Goal: Transaction & Acquisition: Purchase product/service

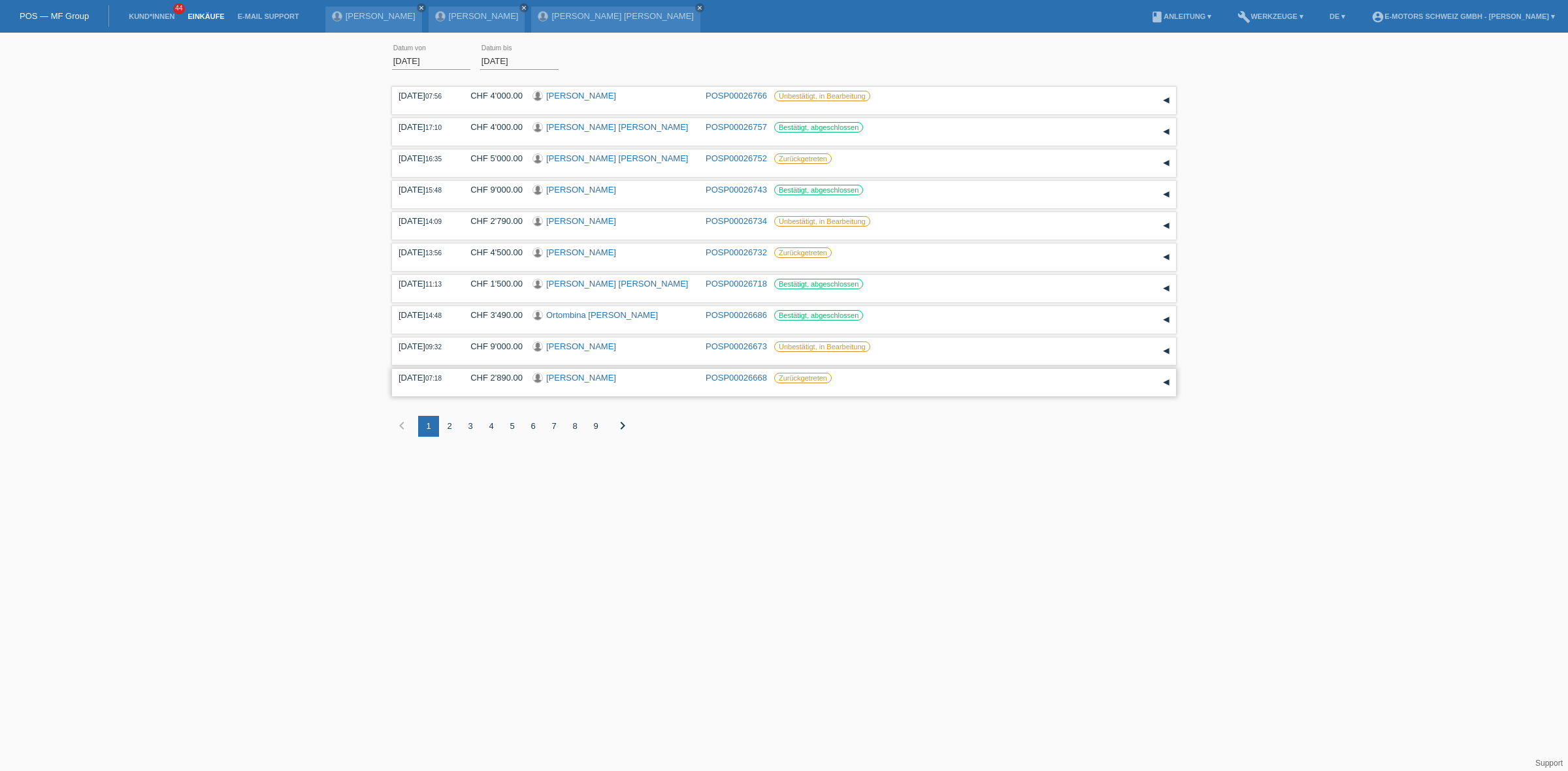
drag, startPoint x: 632, startPoint y: 376, endPoint x: 529, endPoint y: 383, distance: 103.2
click at [529, 383] on div "27.08.2025 07:18 CHF 2'890.00 Budimka Brandes POSP00026668 Zurückgetreten" at bounding box center [784, 383] width 771 height 20
copy div "Budimka Brandes"
click at [561, 92] on link "[PERSON_NAME]" at bounding box center [581, 95] width 70 height 10
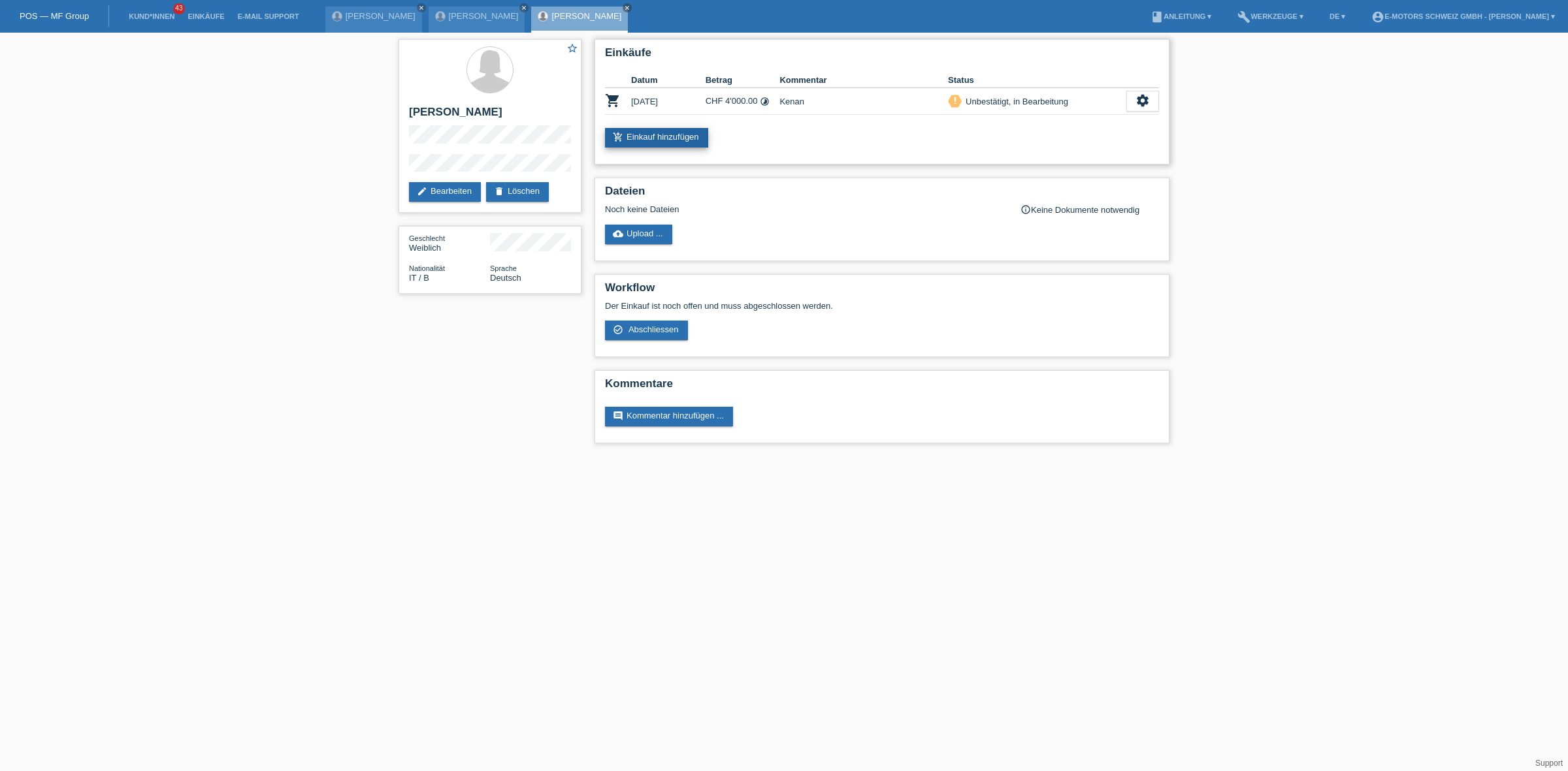
click at [667, 137] on link "add_shopping_cart Einkauf hinzufügen" at bounding box center [656, 138] width 103 height 20
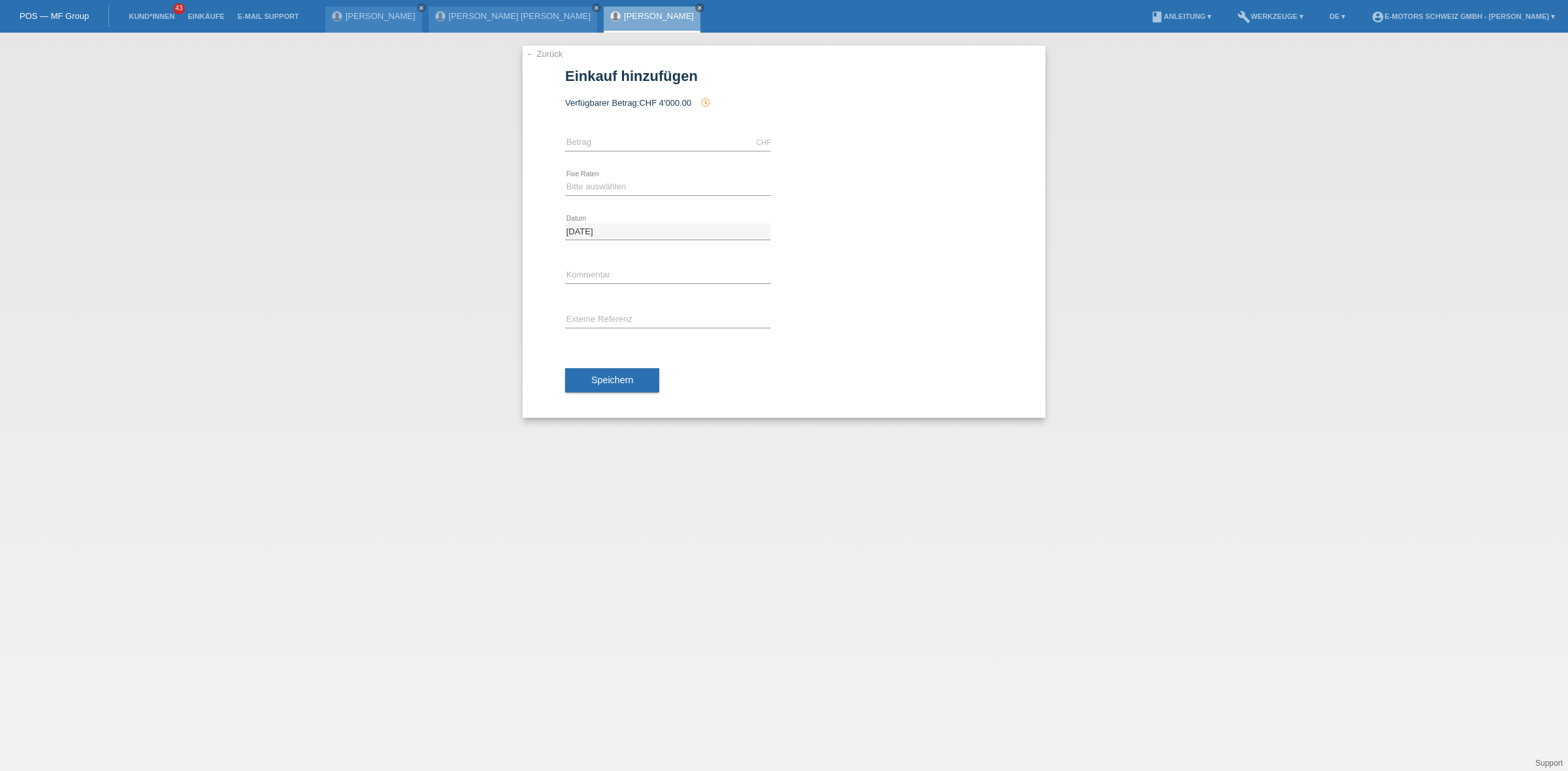
click at [661, 105] on span "CHF 4'000.00" at bounding box center [665, 103] width 52 height 10
click at [550, 53] on link "← Zurück" at bounding box center [544, 53] width 37 height 10
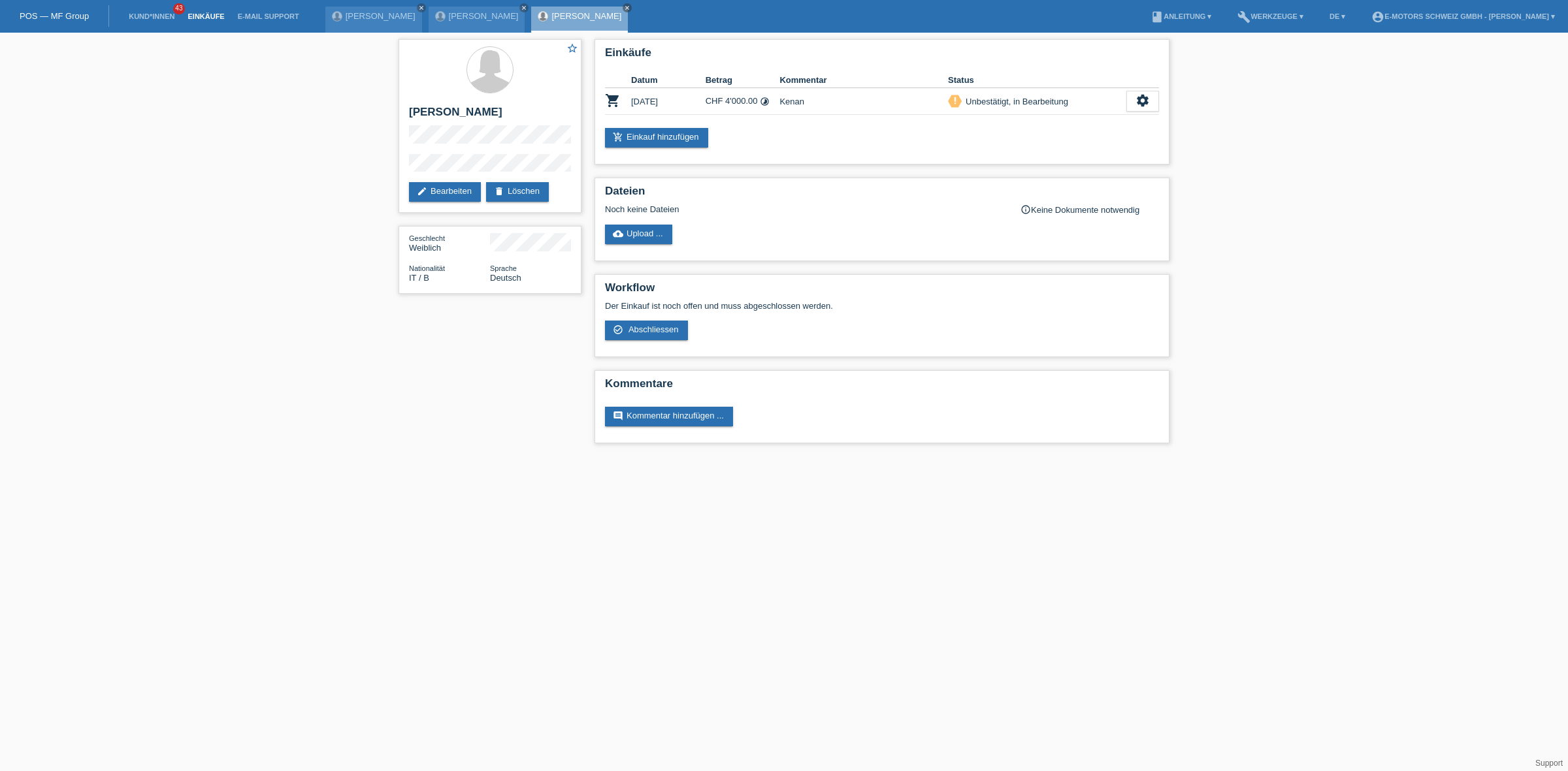
click at [200, 16] on link "Einkäufe" at bounding box center [206, 16] width 49 height 8
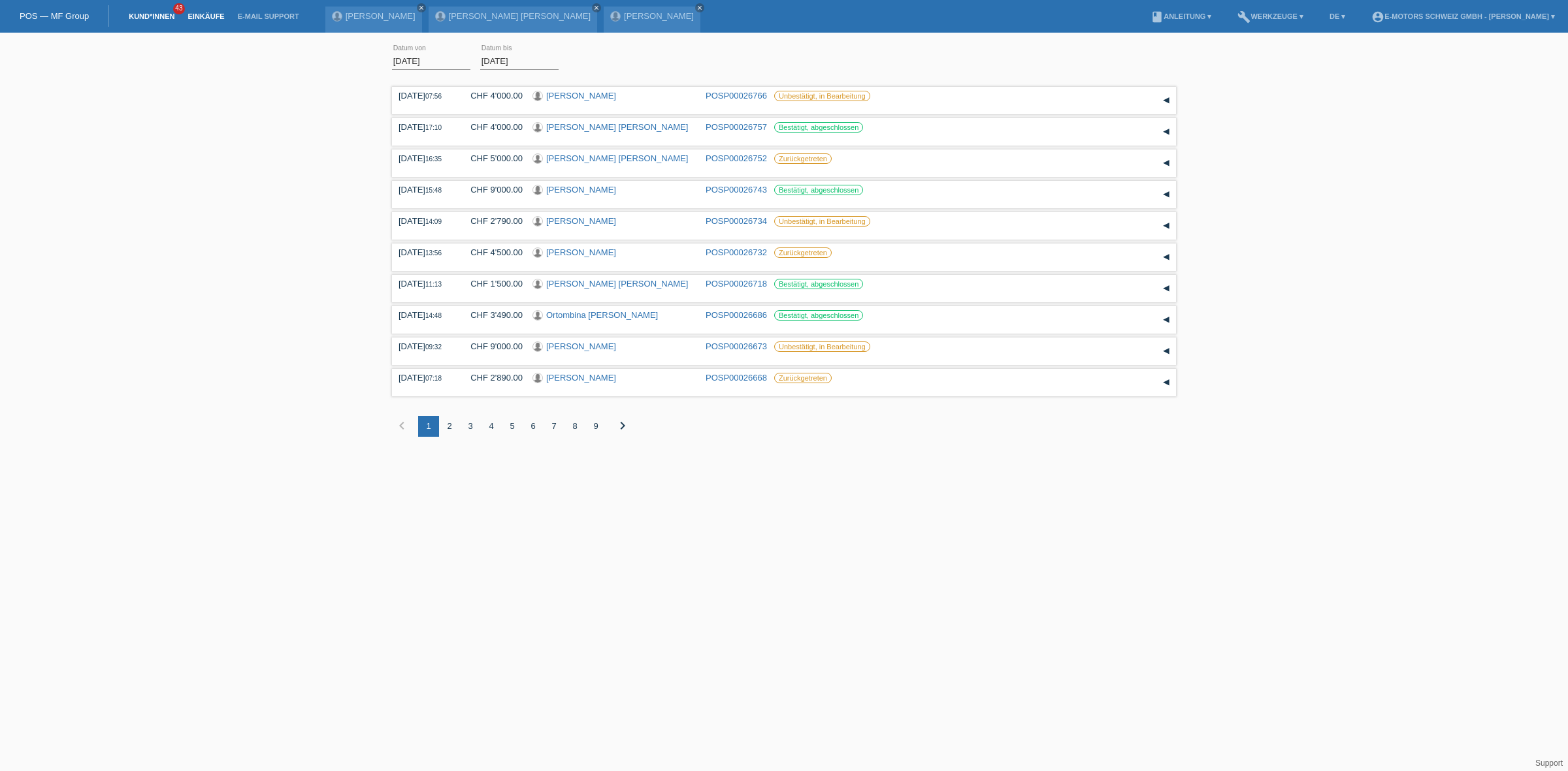
click at [138, 16] on link "Kund*innen" at bounding box center [151, 16] width 59 height 8
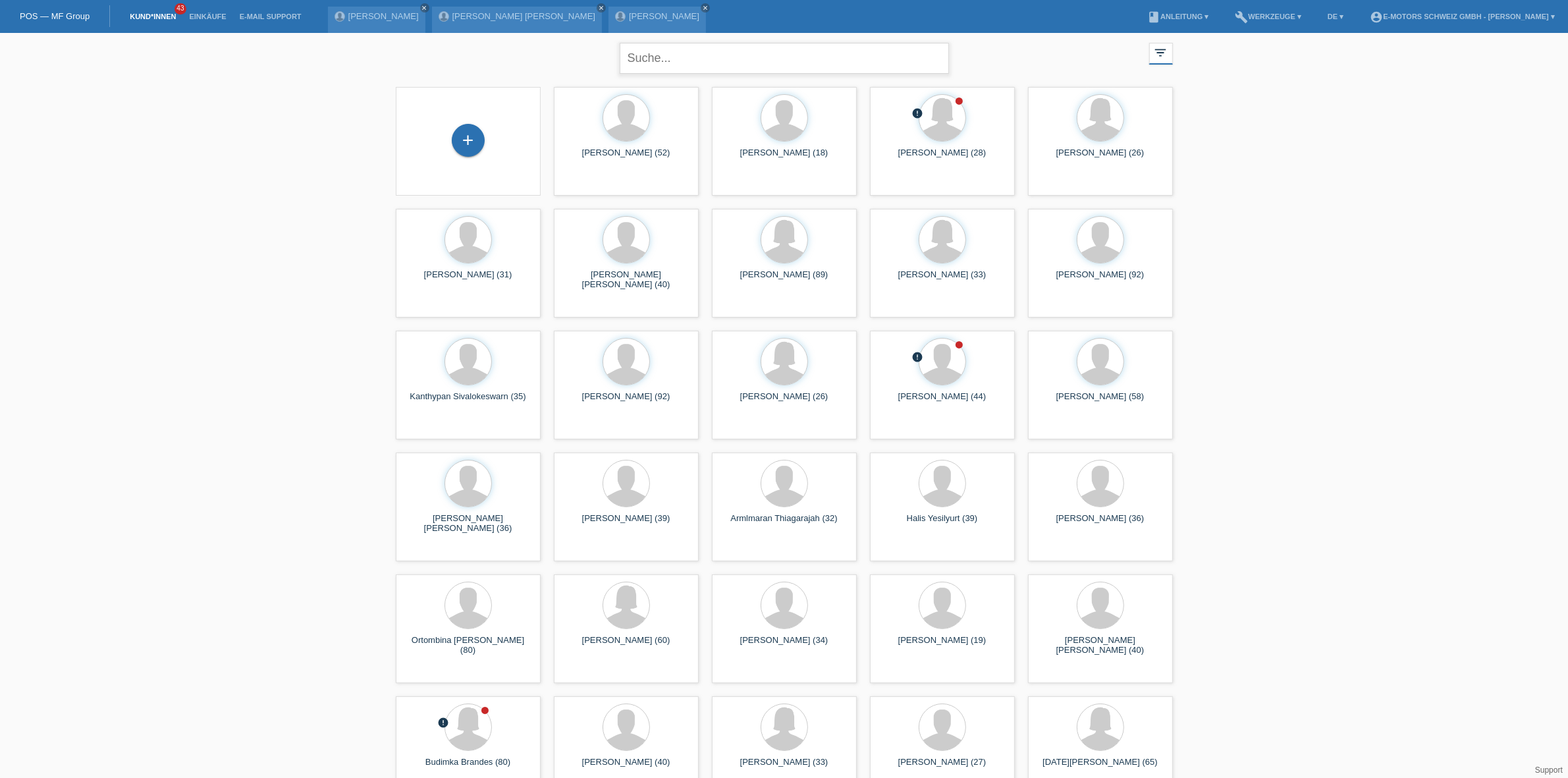
click at [695, 49] on input "text" at bounding box center [784, 58] width 329 height 31
type input "mannino"
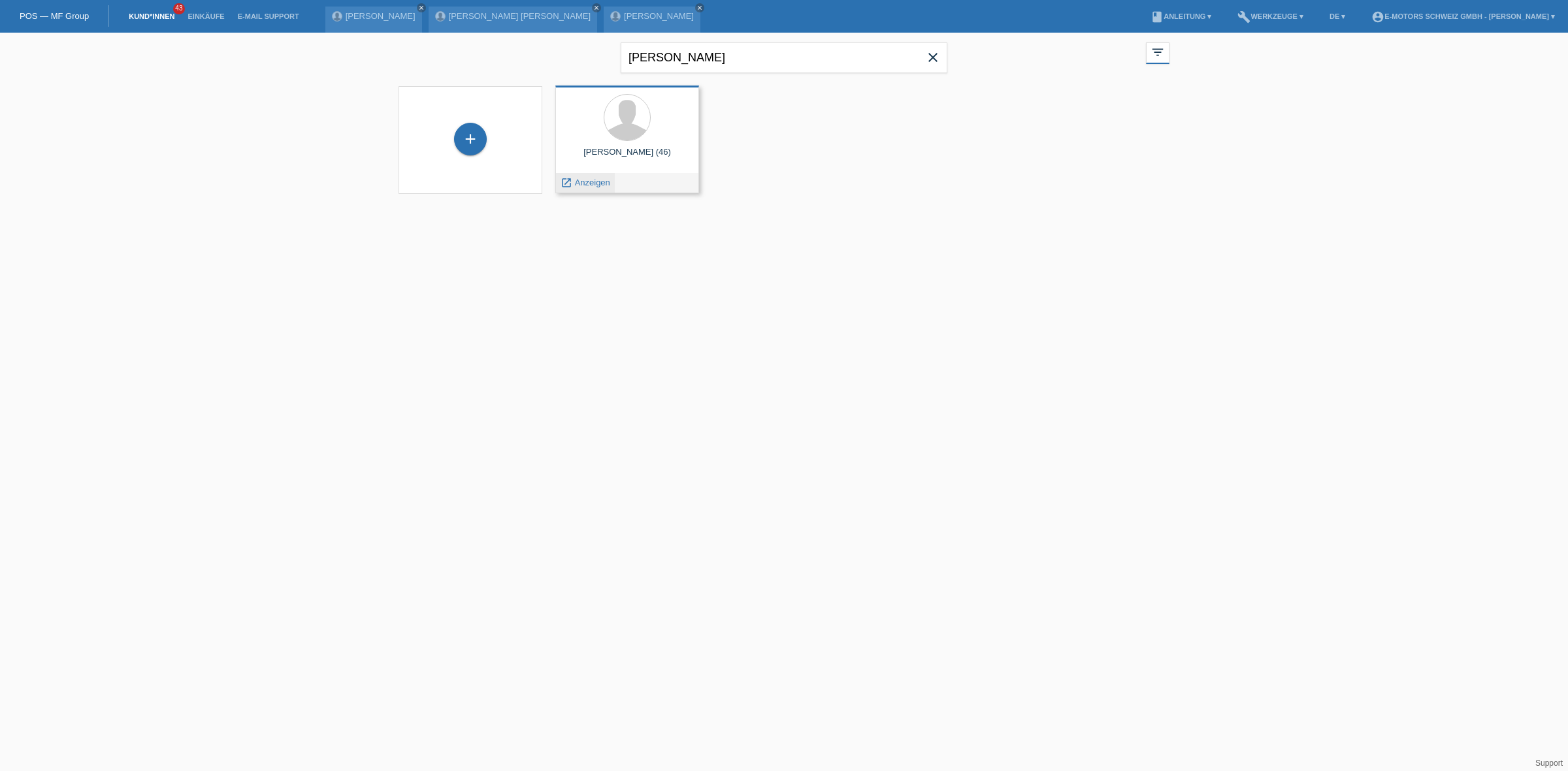
click at [595, 184] on span "Anzeigen" at bounding box center [593, 182] width 36 height 10
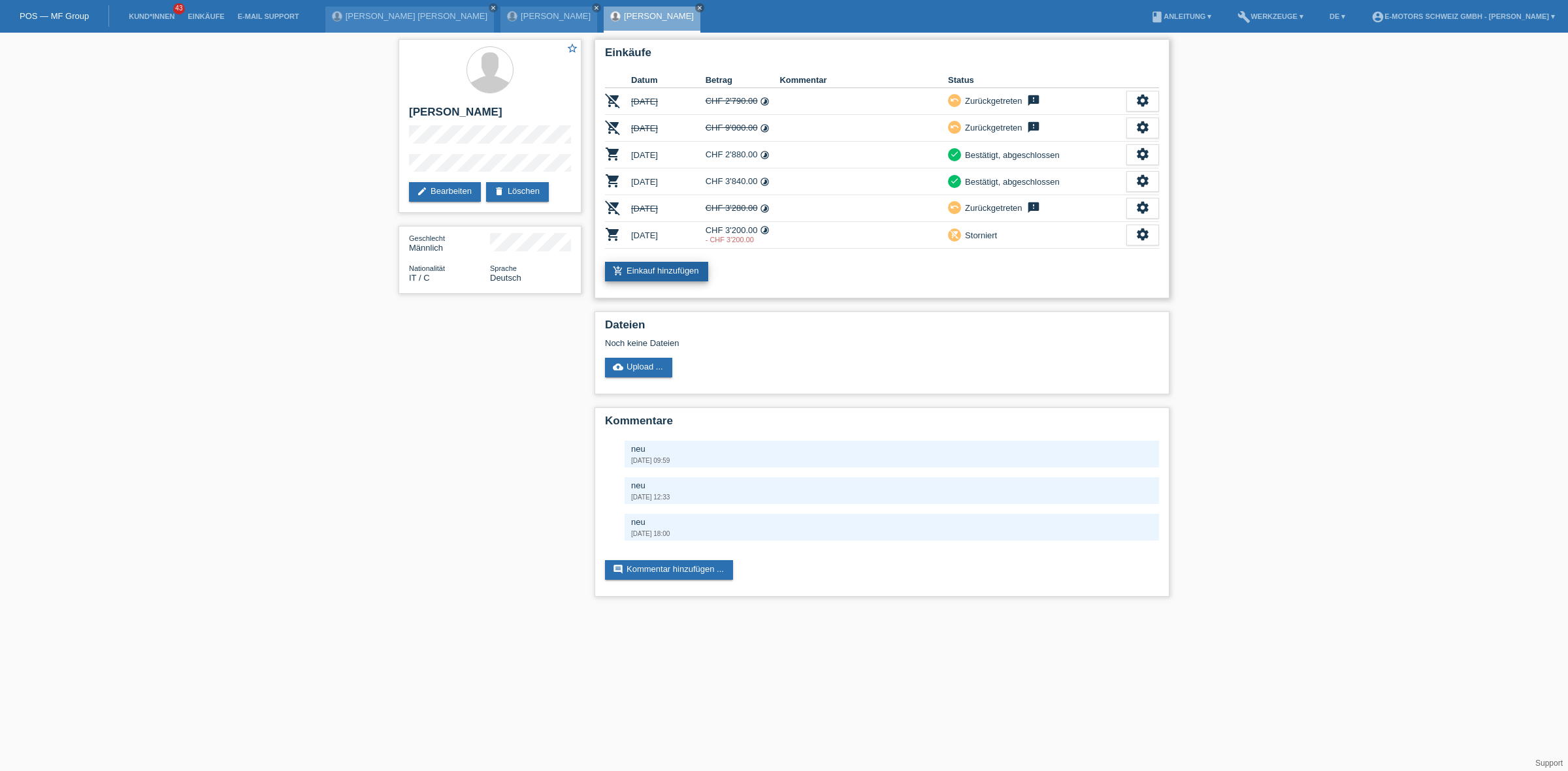
click at [654, 263] on link "add_shopping_cart Einkauf hinzufügen" at bounding box center [656, 272] width 103 height 20
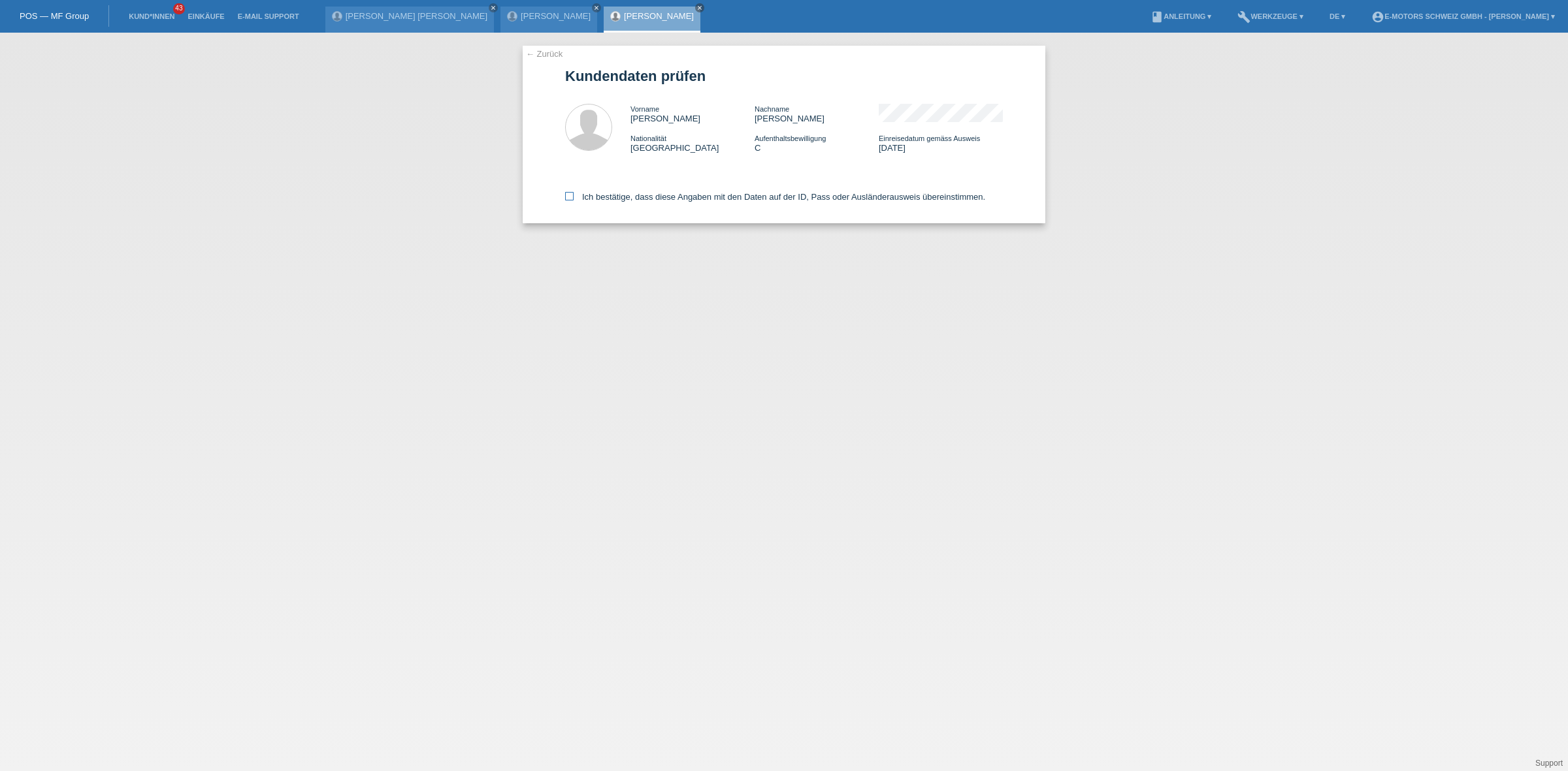
click at [681, 193] on label "Ich bestätige, dass diese Angaben mit den Daten auf der ID, Pass oder Ausländer…" at bounding box center [775, 197] width 420 height 10
click at [574, 193] on input "Ich bestätige, dass diese Angaben mit den Daten auf der ID, Pass oder Ausländer…" at bounding box center [569, 196] width 9 height 9
checkbox input "true"
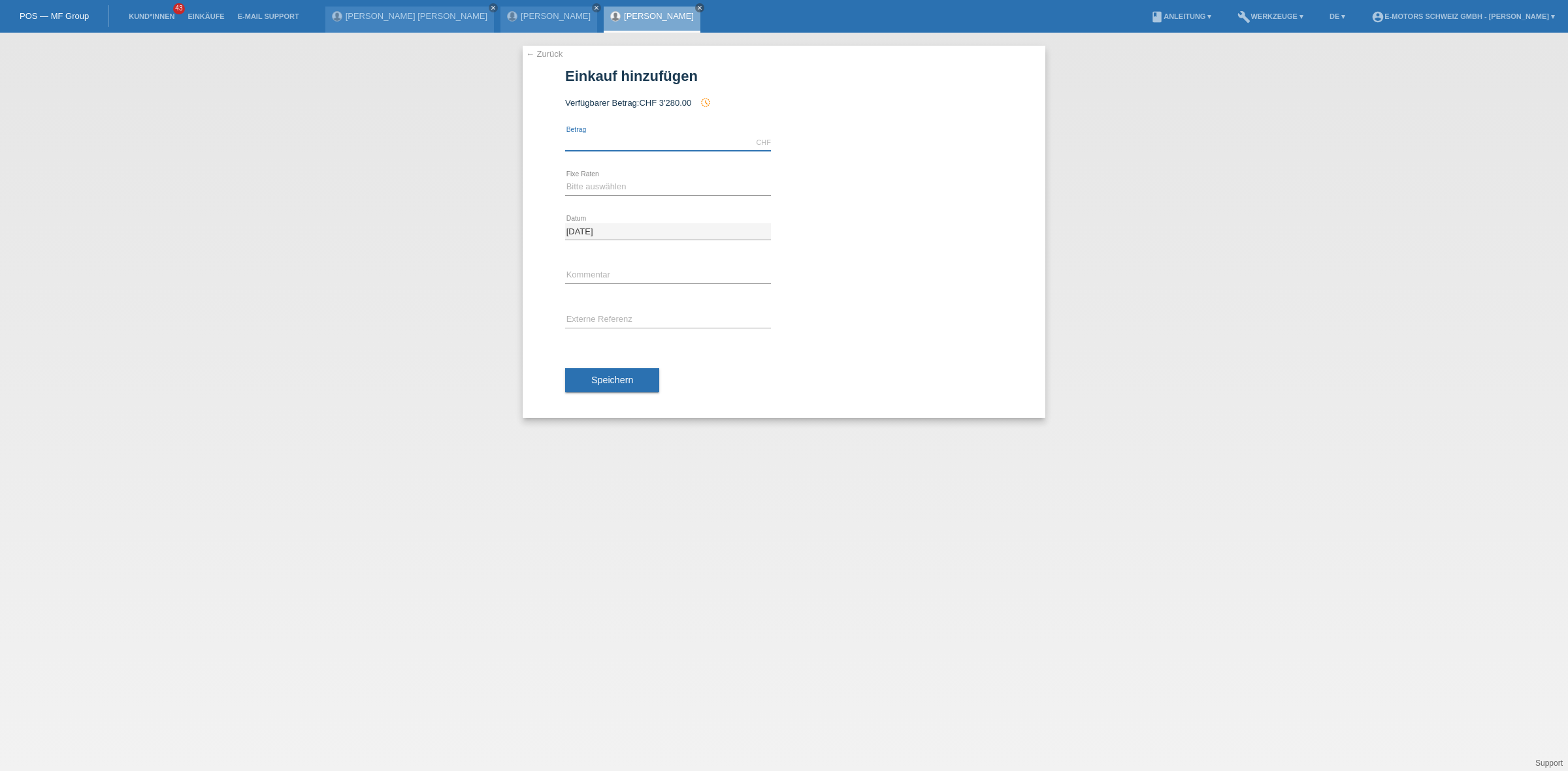
click at [665, 144] on input "text" at bounding box center [668, 142] width 206 height 16
type input "3200.00"
click at [589, 188] on select "Bitte auswählen 12 Raten 24 Raten 36 Raten 48 Raten" at bounding box center [668, 187] width 206 height 16
select select "216"
click at [565, 179] on select "Bitte auswählen 12 Raten 24 Raten 36 Raten 48 Raten" at bounding box center [668, 187] width 206 height 16
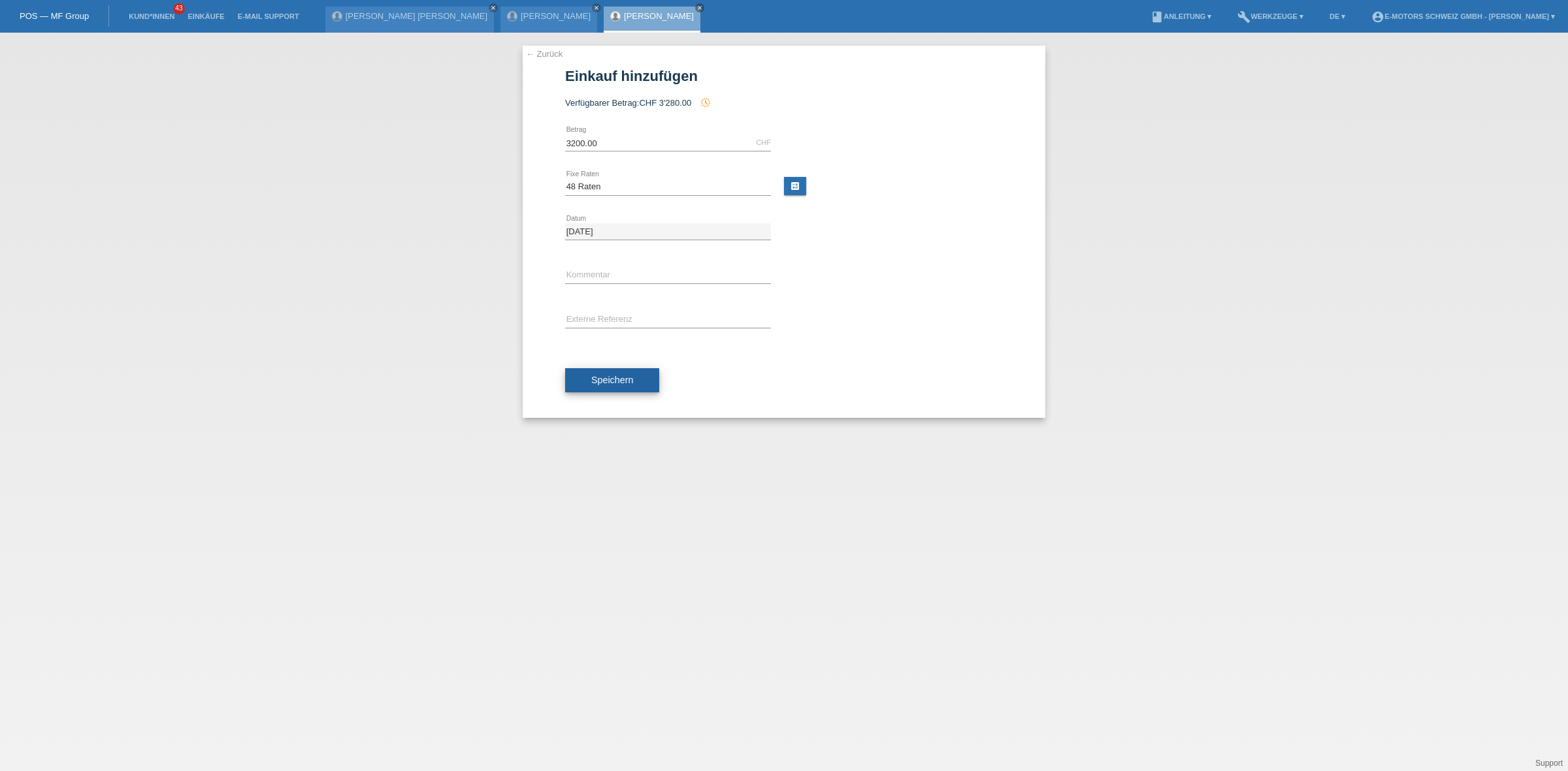
click at [598, 377] on span "Speichern" at bounding box center [611, 380] width 42 height 11
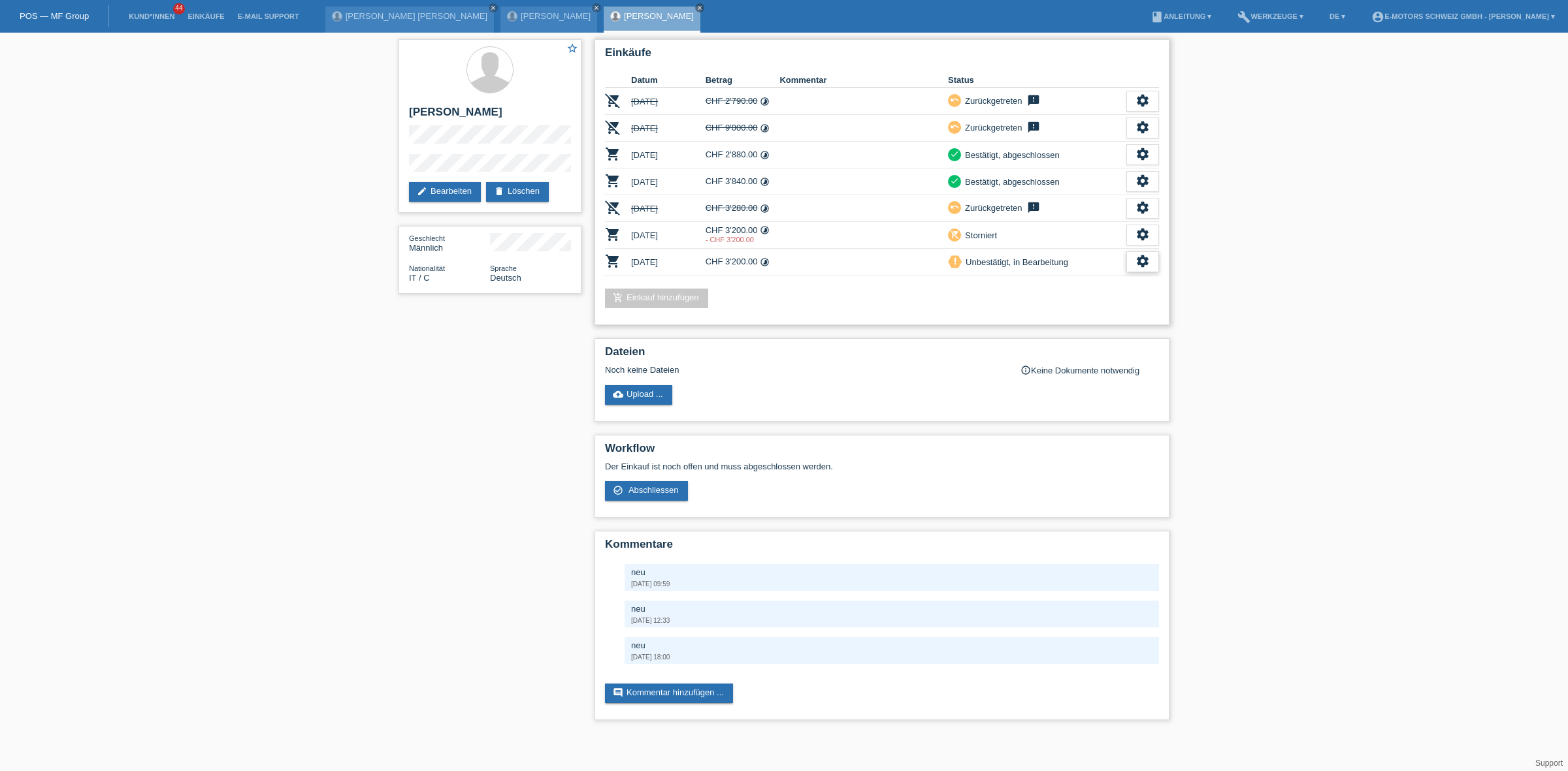
click at [1134, 255] on div "settings" at bounding box center [1143, 262] width 33 height 21
click at [1039, 315] on span "Abschliessen" at bounding box center [1038, 318] width 54 height 16
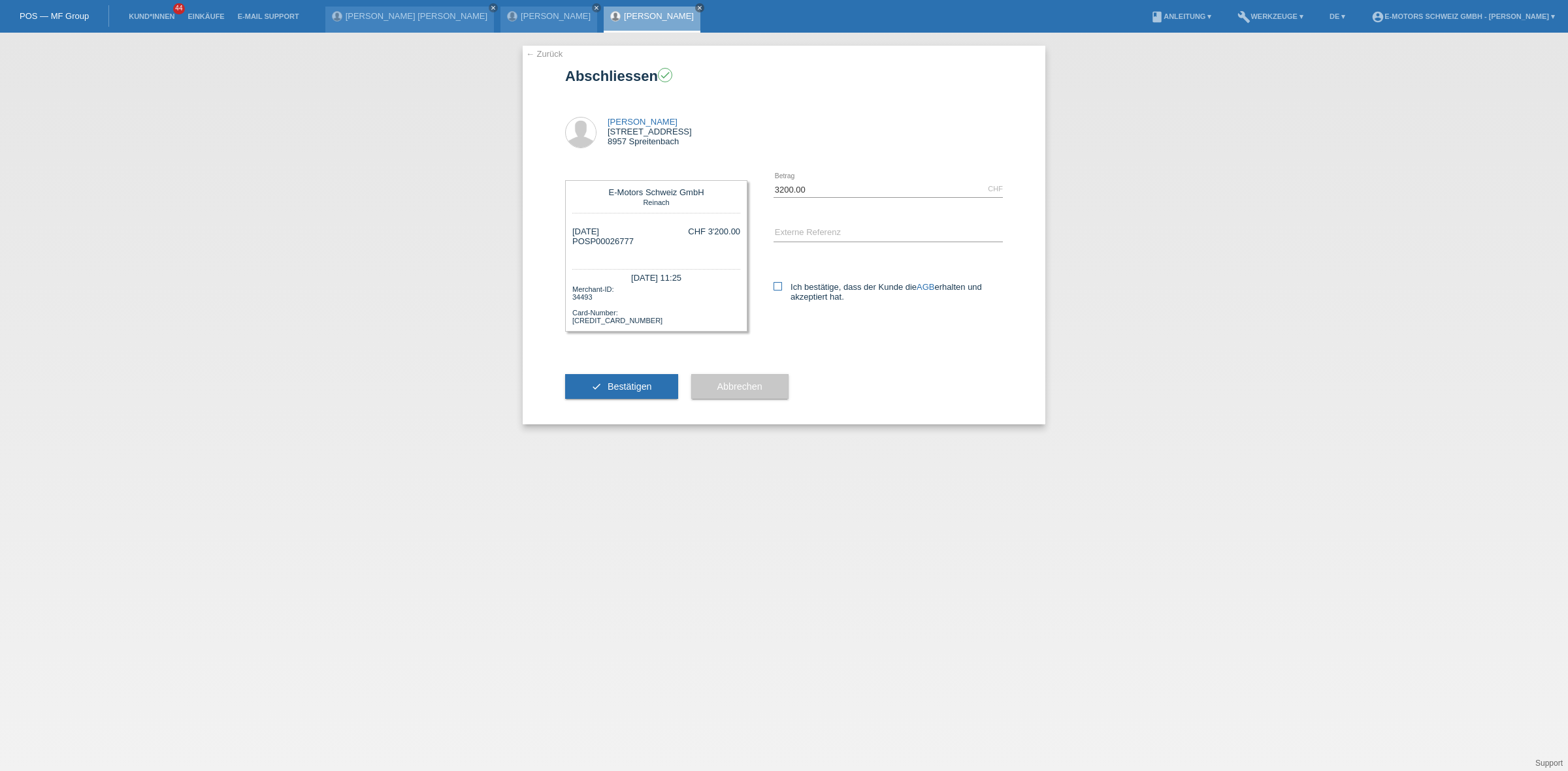
click at [795, 282] on label "Ich bestätige, dass der Kunde die AGB erhalten und akzeptiert hat." at bounding box center [888, 292] width 229 height 20
click at [782, 282] on input "Ich bestätige, dass der Kunde die AGB erhalten und akzeptiert hat." at bounding box center [777, 286] width 9 height 9
checkbox input "true"
click at [798, 236] on input "text" at bounding box center [888, 233] width 229 height 16
click at [609, 389] on button "check Bestätigen" at bounding box center [622, 386] width 113 height 25
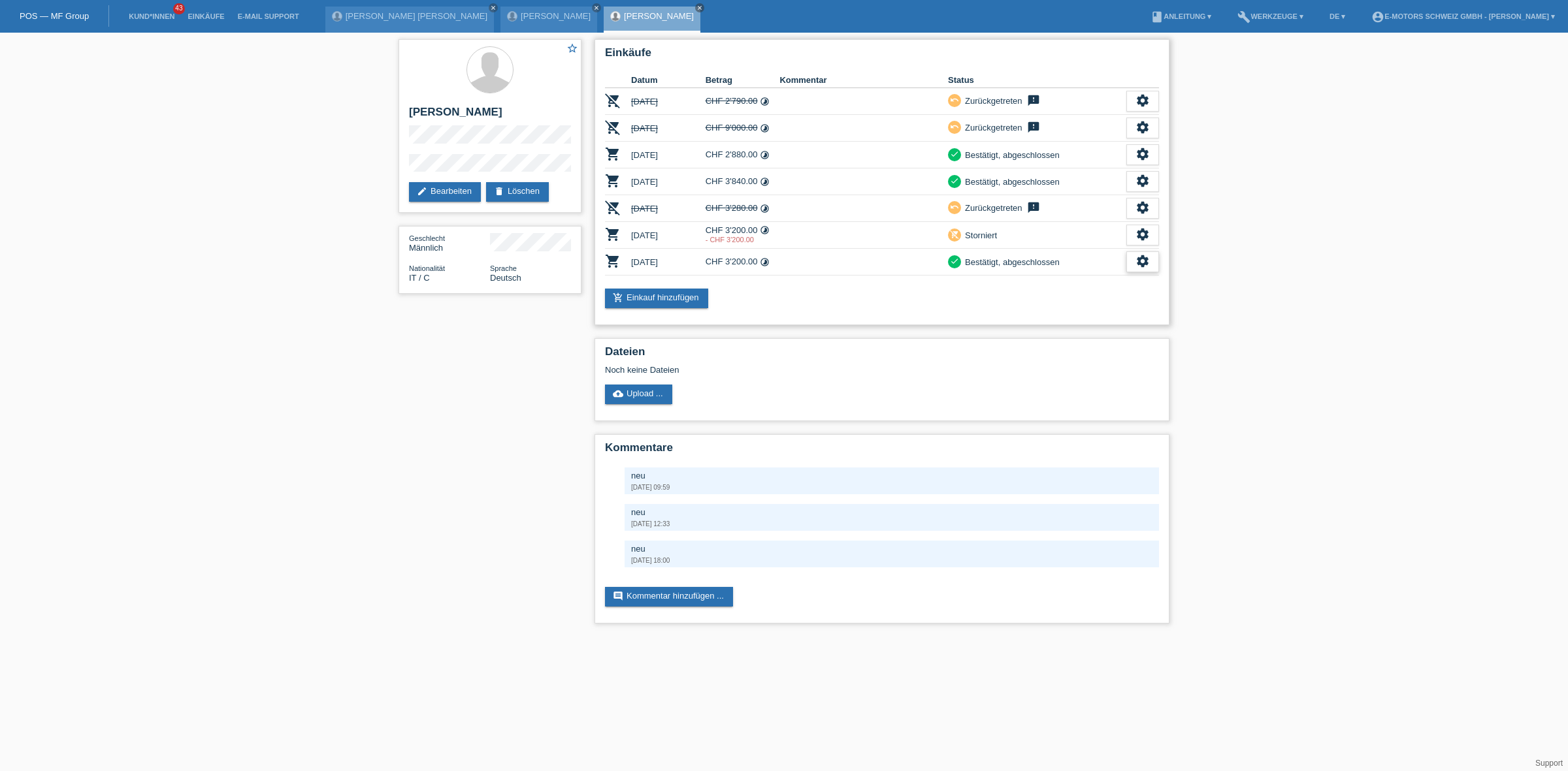
click at [1140, 254] on icon "settings" at bounding box center [1142, 261] width 14 height 14
click at [1083, 315] on span "Quittung herunterladen" at bounding box center [1094, 318] width 91 height 16
click at [1145, 269] on div "settings" at bounding box center [1143, 262] width 33 height 21
click at [1152, 263] on div "settings" at bounding box center [1143, 262] width 33 height 21
click at [1102, 275] on div "fullscreen Anzeigen" at bounding box center [1094, 280] width 128 height 20
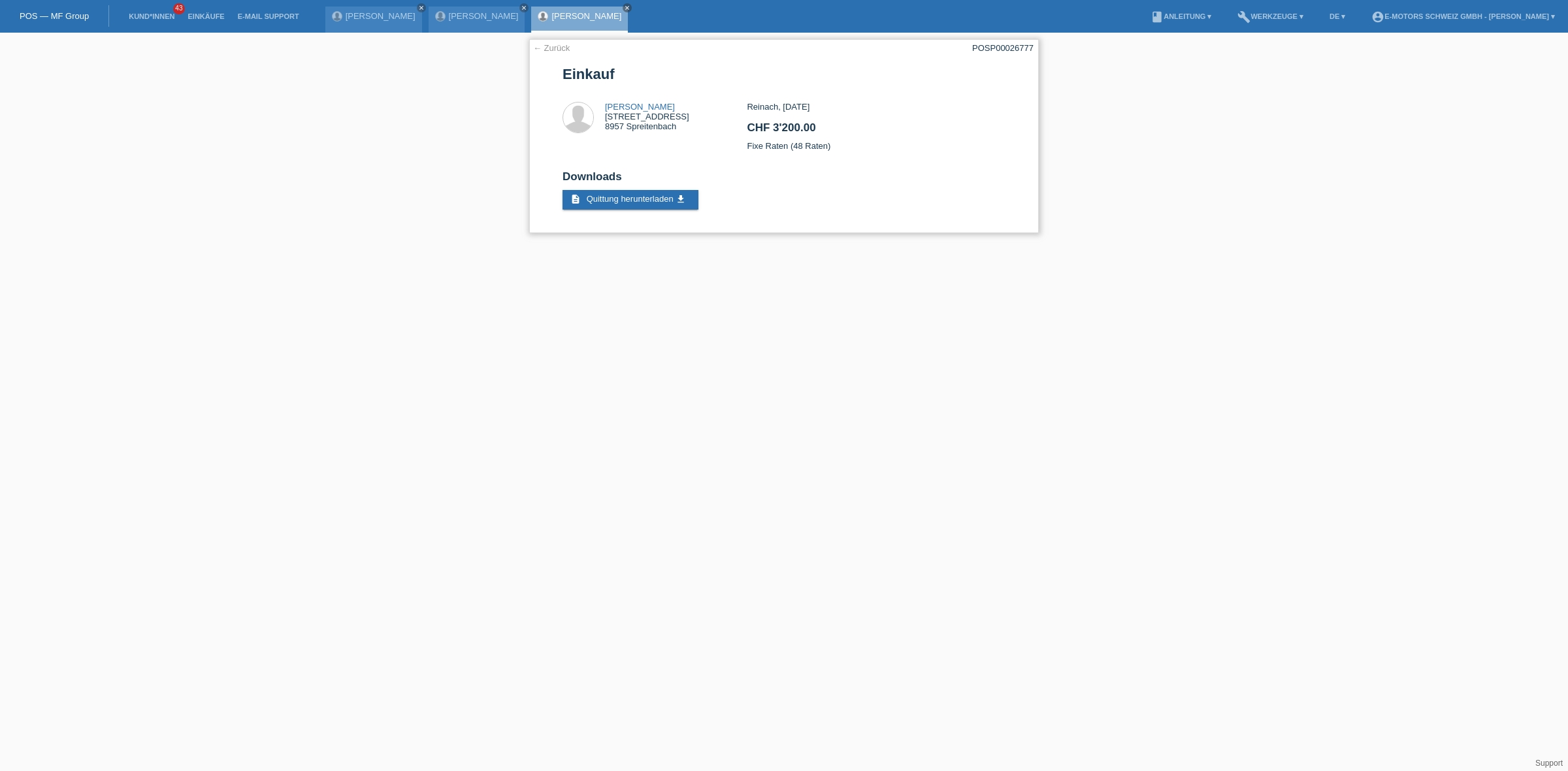
click at [551, 53] on div "← Zurück POSP00026777 Einkauf Fabrizio [STREET_ADDRESS]" at bounding box center [783, 136] width 509 height 194
click at [551, 49] on link "← Zurück" at bounding box center [551, 47] width 37 height 10
